Goal: Task Accomplishment & Management: Use online tool/utility

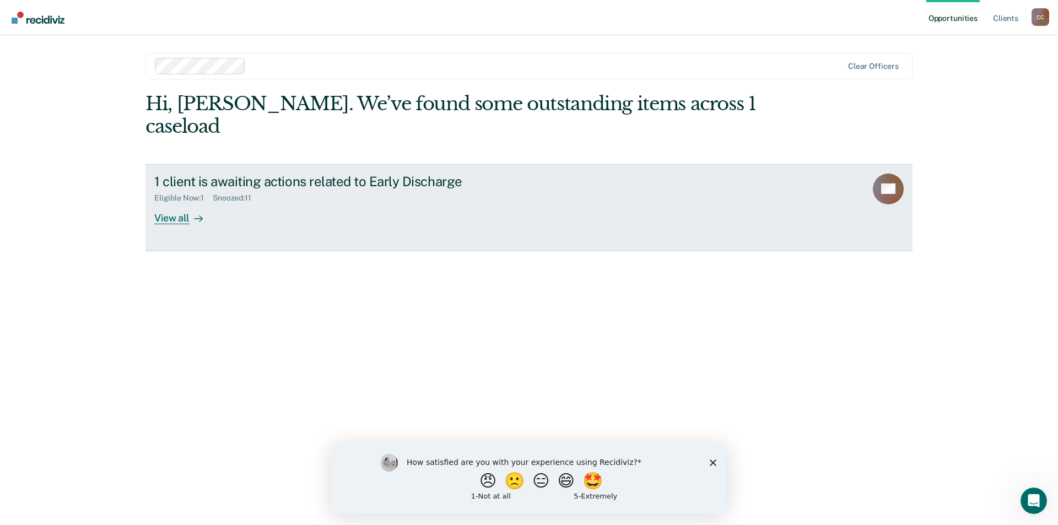
click at [195, 219] on icon at bounding box center [198, 218] width 9 height 9
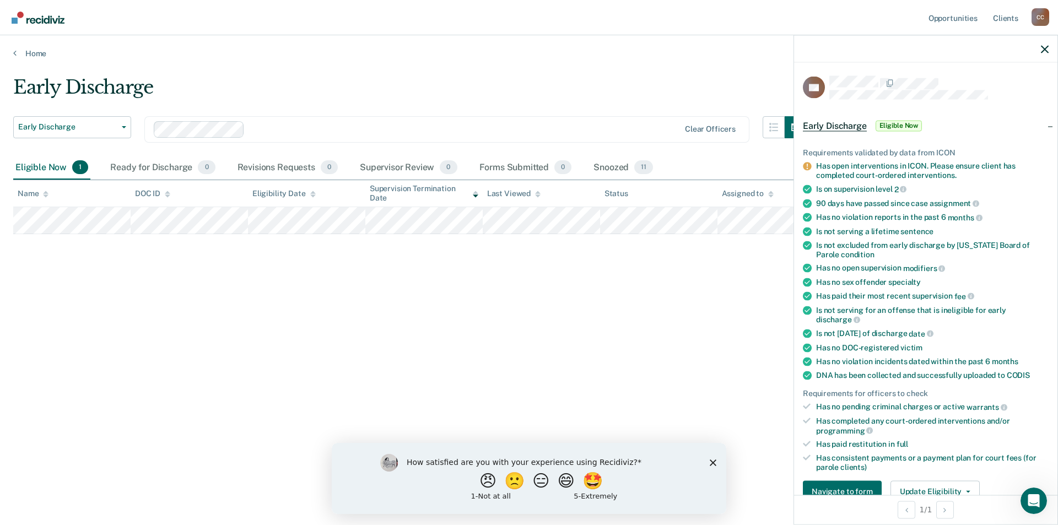
scroll to position [110, 0]
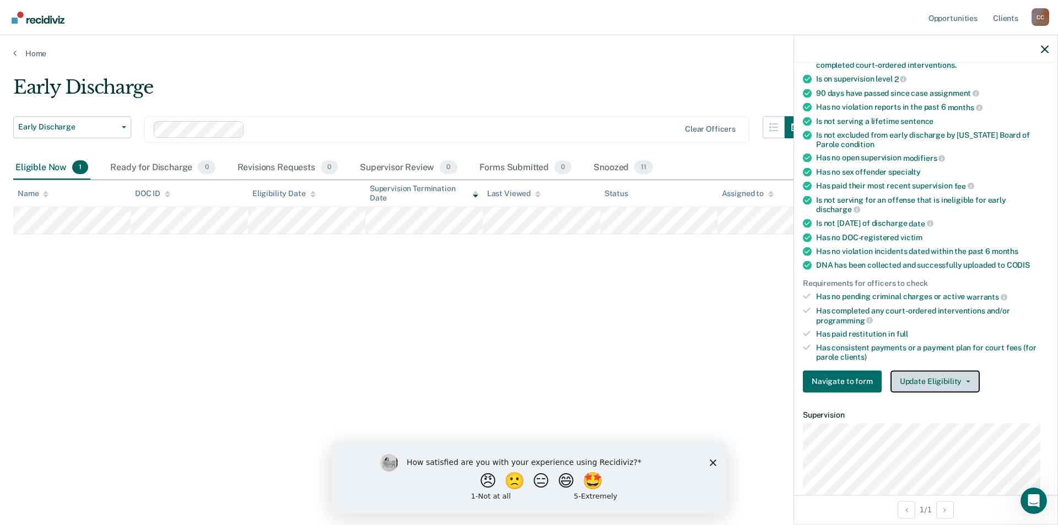
click at [962, 380] on span "button" at bounding box center [966, 381] width 9 height 2
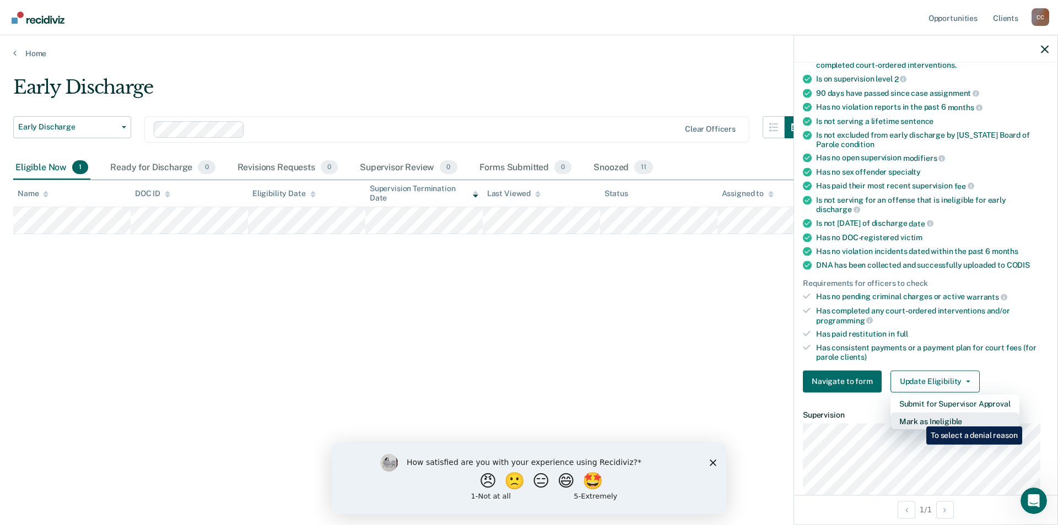
click at [918, 418] on button "Mark as Ineligible" at bounding box center [955, 421] width 129 height 18
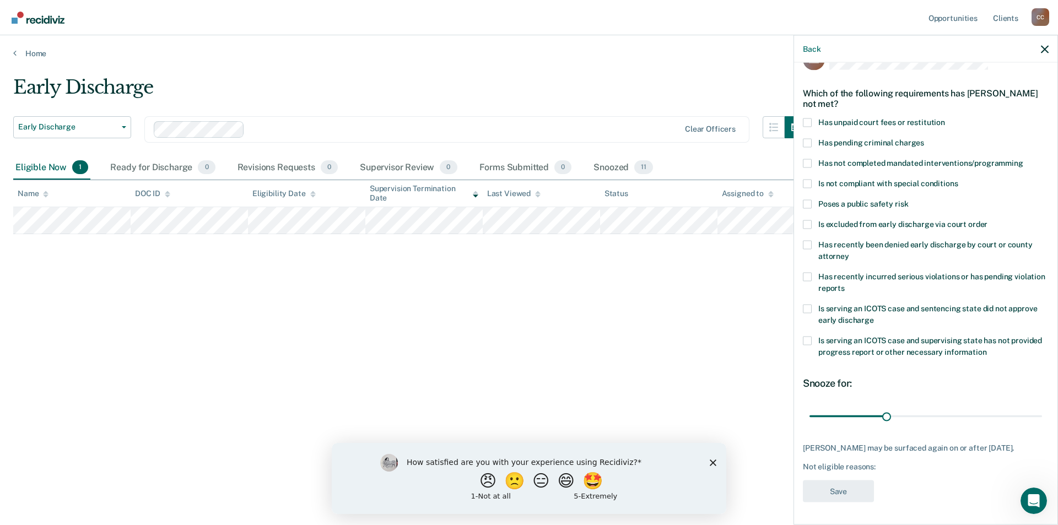
scroll to position [28, 0]
click at [810, 121] on span at bounding box center [807, 123] width 9 height 9
click at [945, 119] on input "Has unpaid court fees or restitution" at bounding box center [945, 119] width 0 height 0
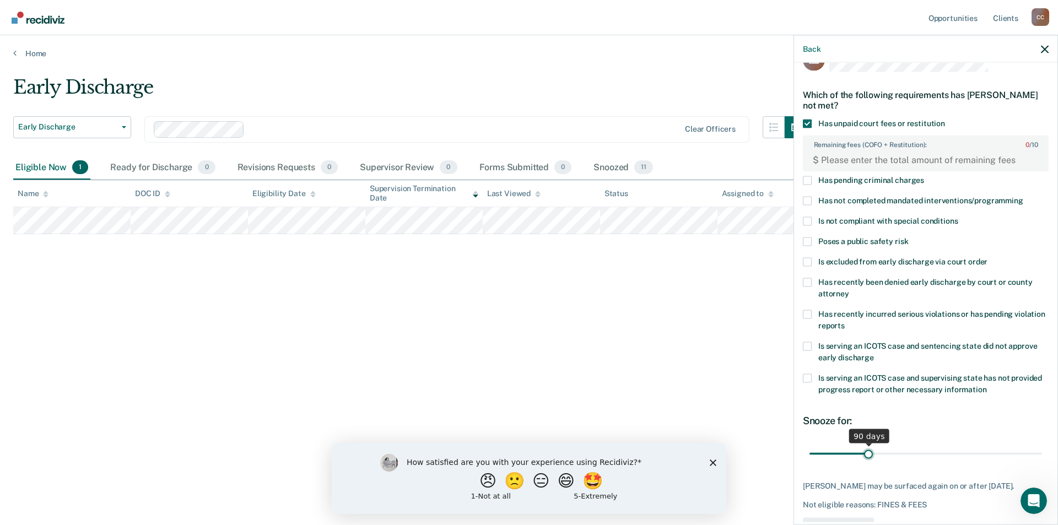
drag, startPoint x: 831, startPoint y: 452, endPoint x: 867, endPoint y: 452, distance: 35.8
click at [867, 452] on input "range" at bounding box center [926, 453] width 233 height 19
type input "100"
click at [872, 452] on input "range" at bounding box center [926, 453] width 233 height 19
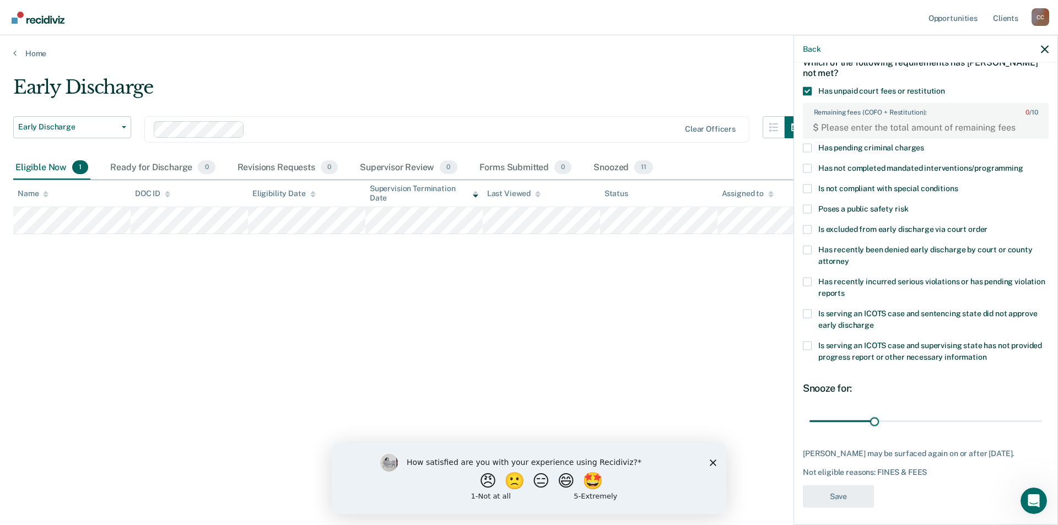
scroll to position [64, 0]
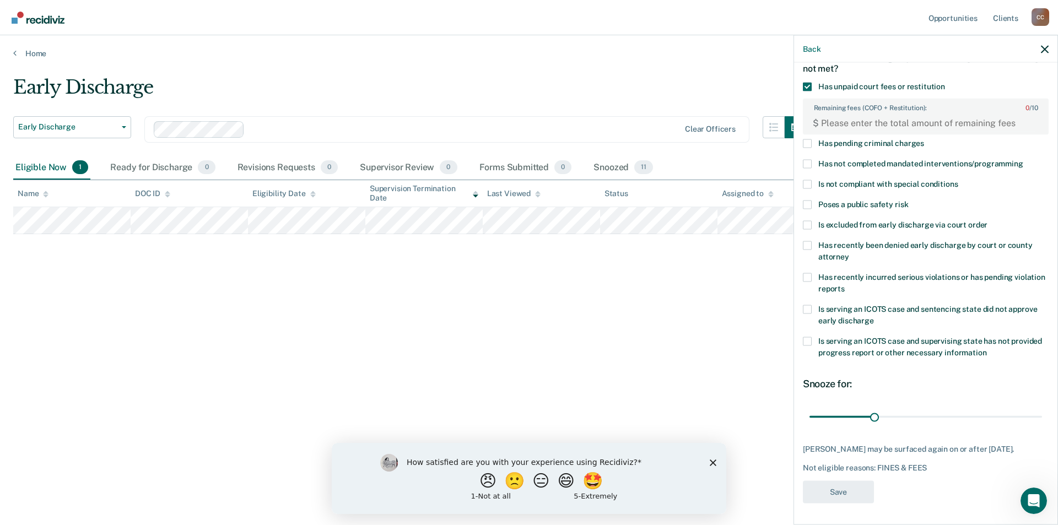
click at [689, 409] on div "Early Discharge Early Discharge Early Discharge Clear officers Eligible Now 1 R…" at bounding box center [529, 259] width 1032 height 366
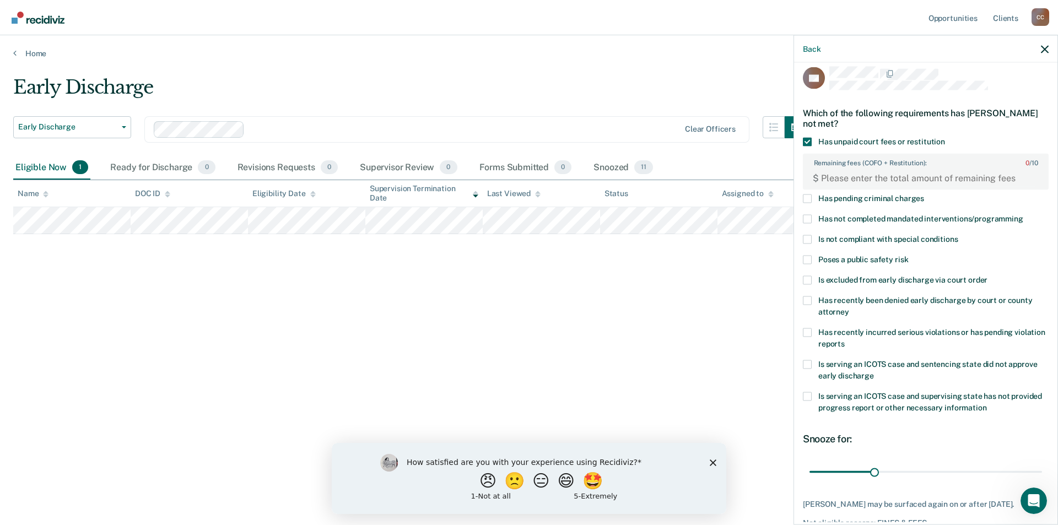
scroll to position [0, 0]
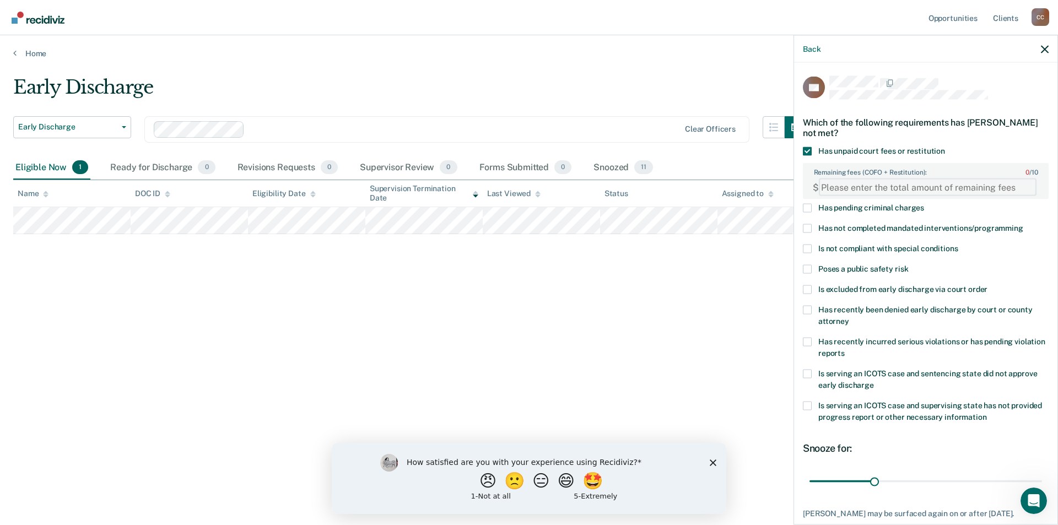
click at [827, 187] on FEESReasonInput "Remaining fees (COFO + Restitution): 0 / 10" at bounding box center [928, 188] width 218 height 18
type FEESReasonInput "1849.49"
click at [687, 297] on div "Early Discharge Early Discharge Early Discharge Clear officers Eligible Now 1 R…" at bounding box center [529, 259] width 1032 height 366
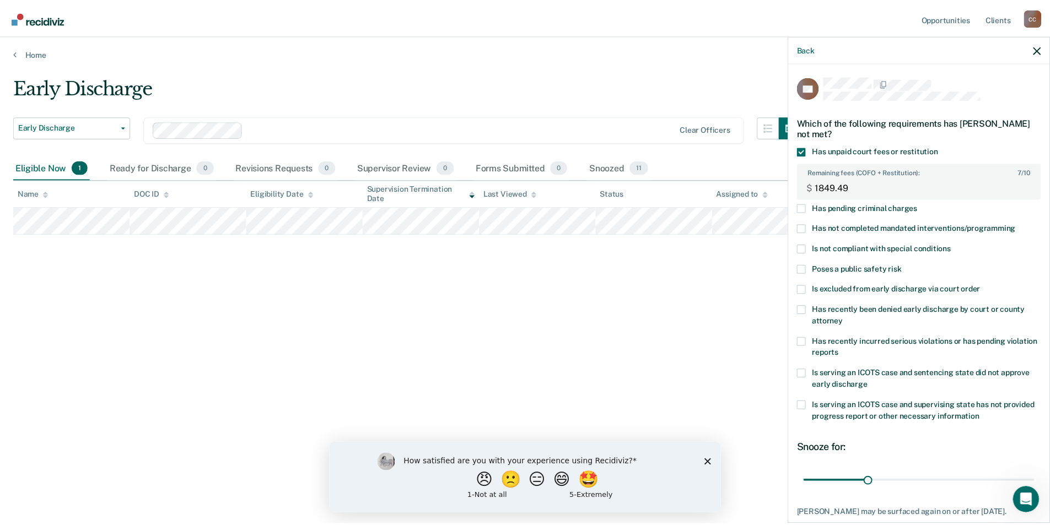
scroll to position [64, 0]
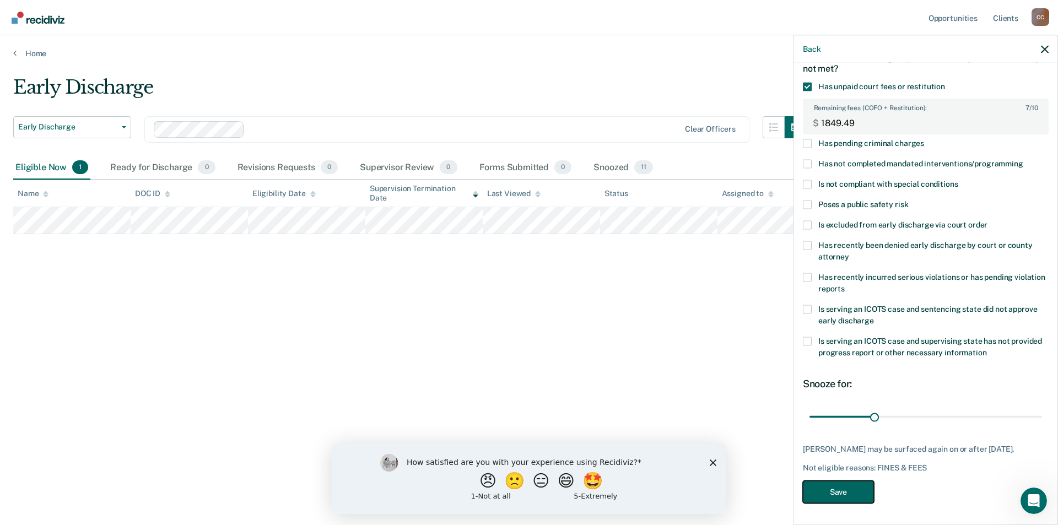
click at [841, 489] on button "Save" at bounding box center [838, 492] width 71 height 23
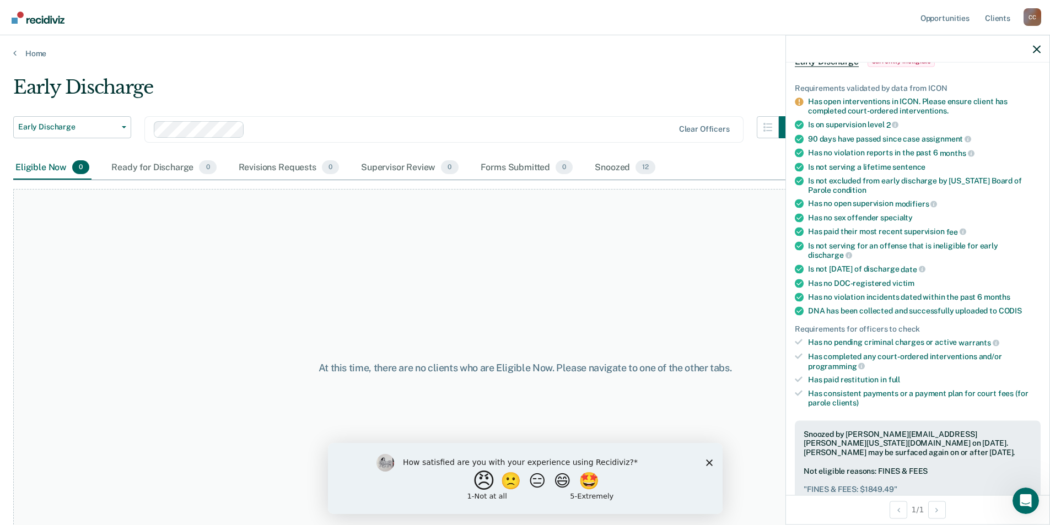
click at [473, 479] on button "😠" at bounding box center [485, 481] width 26 height 22
click at [708, 467] on polygon "Close survey" at bounding box center [708, 467] width 7 height 7
